Goal: Task Accomplishment & Management: Use online tool/utility

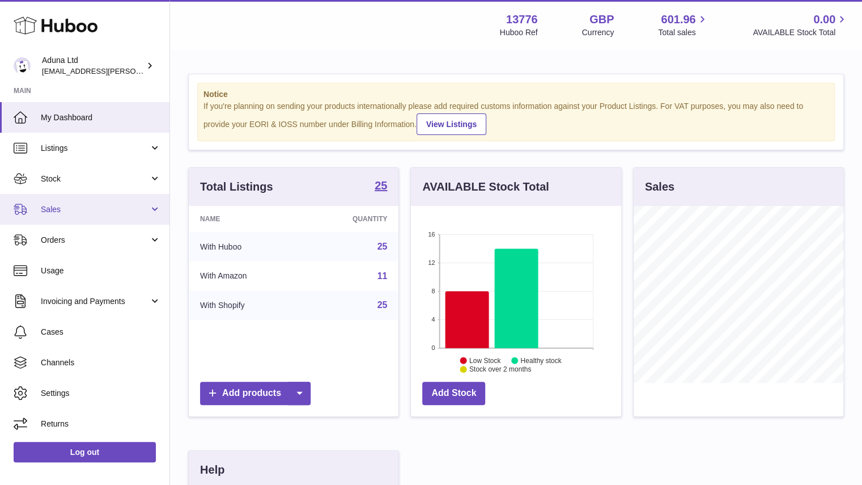
click at [111, 206] on span "Sales" at bounding box center [95, 209] width 108 height 11
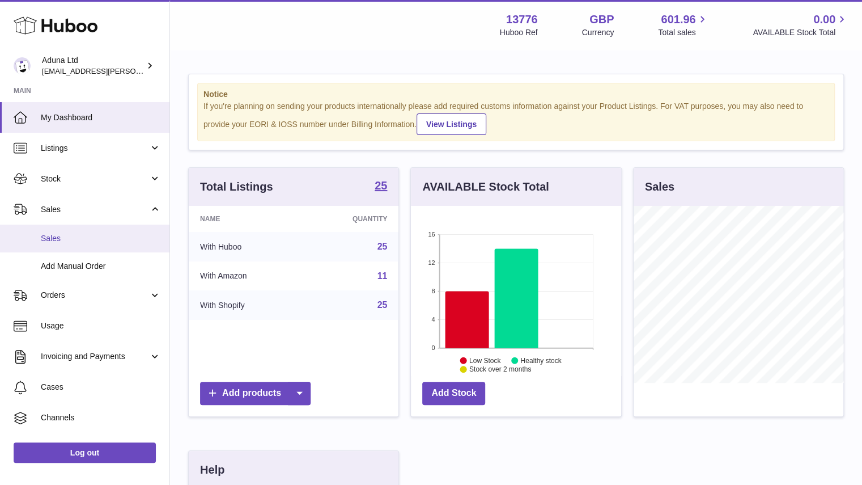
click at [104, 234] on span "Sales" at bounding box center [101, 238] width 120 height 11
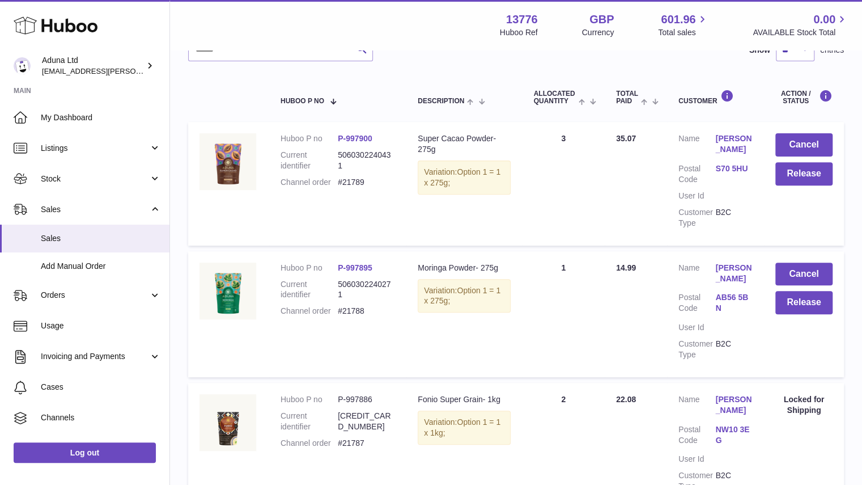
scroll to position [159, 0]
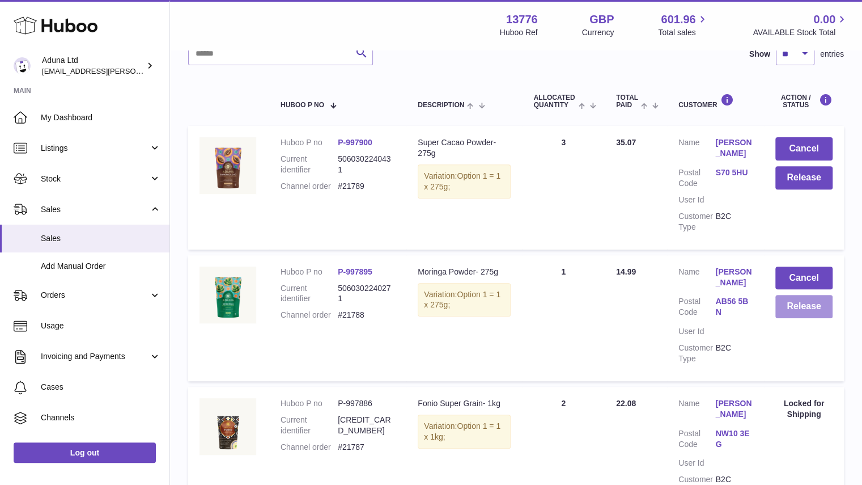
click at [812, 311] on button "Release" at bounding box center [804, 306] width 57 height 23
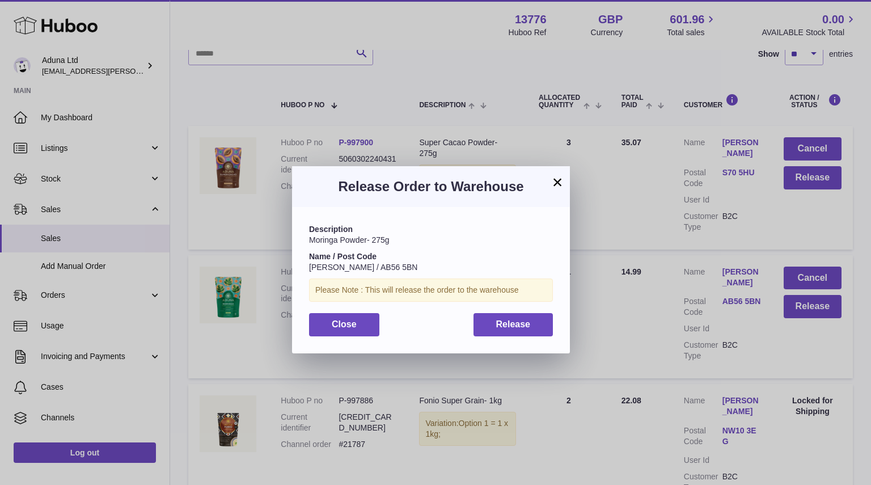
click at [526, 351] on div "Description Moringa Powder- 275g Name / Post Code Carole Holmes / AB56 5BN Plea…" at bounding box center [431, 280] width 278 height 146
click at [525, 324] on span "Release" at bounding box center [513, 324] width 35 height 10
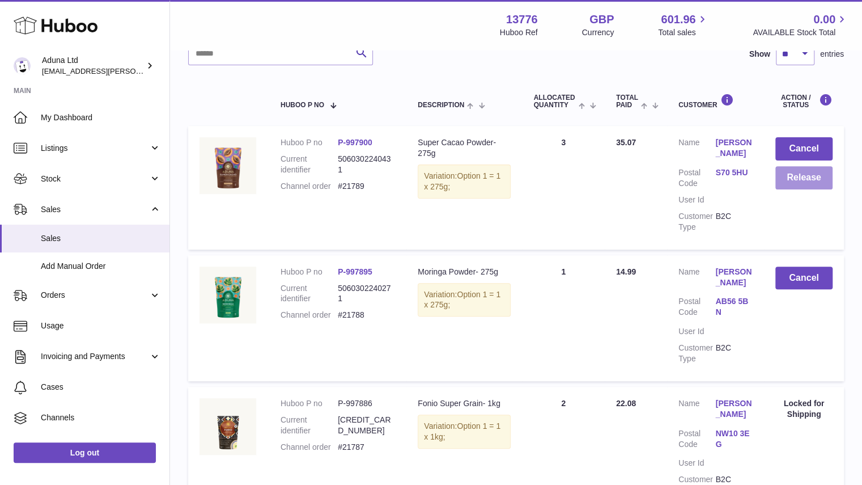
click at [794, 181] on button "Release" at bounding box center [804, 177] width 57 height 23
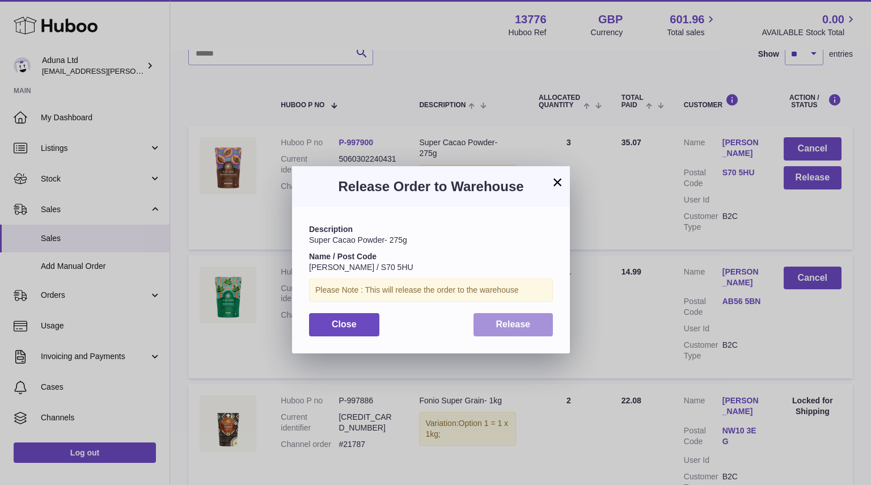
click at [506, 331] on button "Release" at bounding box center [513, 324] width 80 height 23
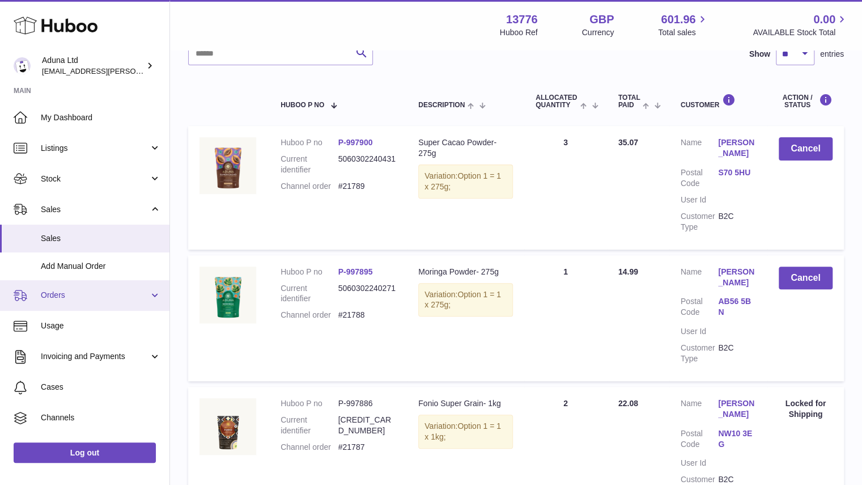
click at [139, 291] on span "Orders" at bounding box center [95, 295] width 108 height 11
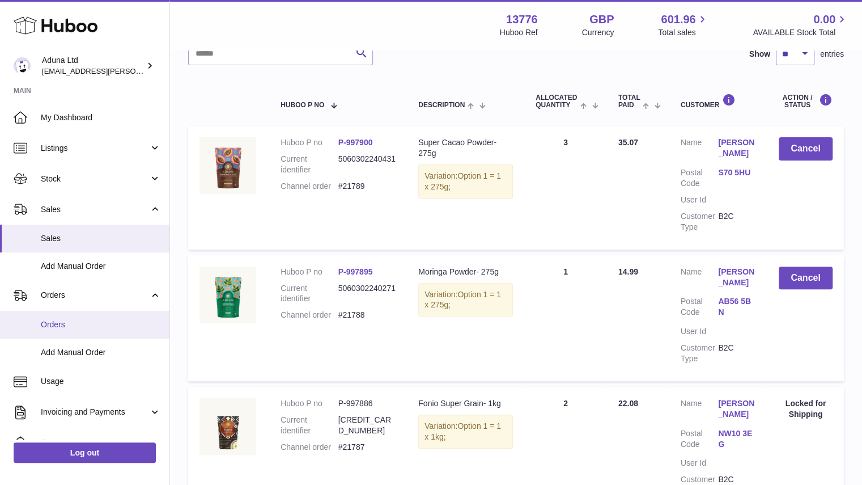
click at [121, 317] on link "Orders" at bounding box center [85, 325] width 170 height 28
